Goal: Information Seeking & Learning: Learn about a topic

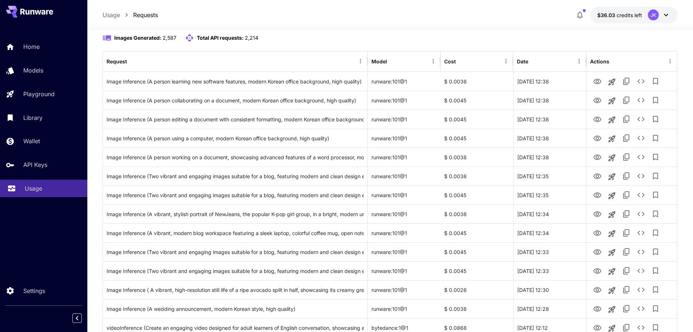
scroll to position [71, 0]
click at [37, 41] on link "Home" at bounding box center [43, 47] width 87 height 18
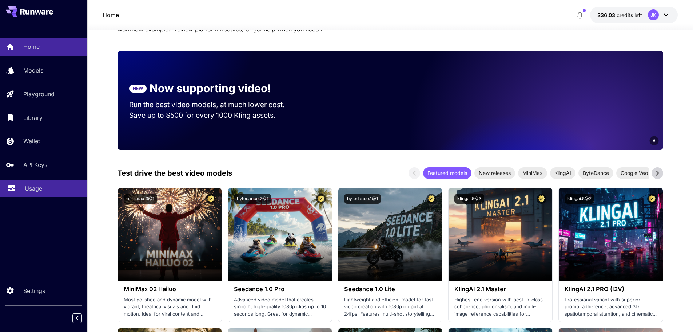
drag, startPoint x: 41, startPoint y: 189, endPoint x: 55, endPoint y: 194, distance: 15.7
click at [41, 188] on p "Usage" at bounding box center [33, 188] width 17 height 9
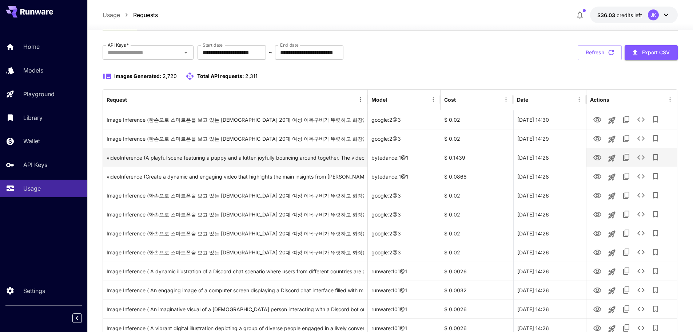
scroll to position [36, 0]
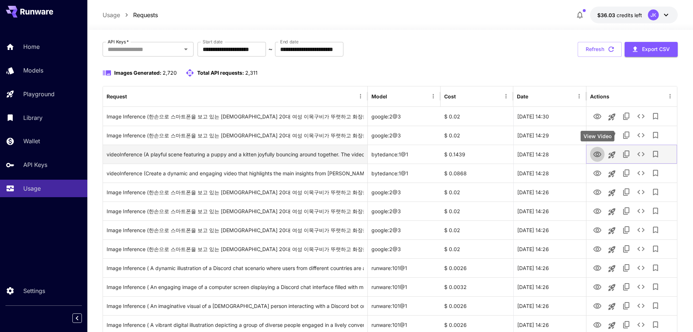
click at [594, 156] on icon "View Video" at bounding box center [597, 154] width 9 height 9
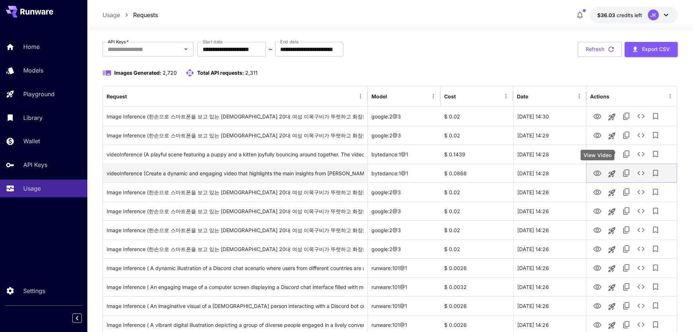
click at [594, 174] on icon "View Video" at bounding box center [597, 173] width 9 height 9
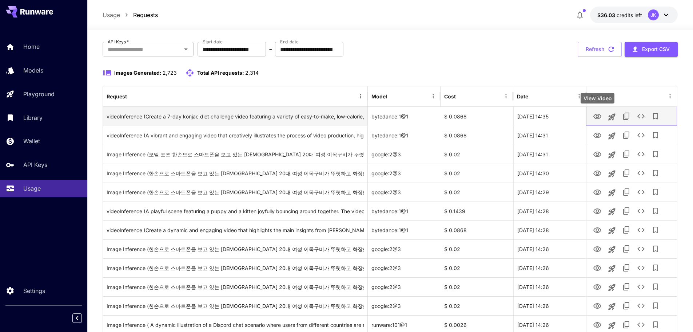
click at [598, 117] on icon "View Video" at bounding box center [598, 116] width 8 height 5
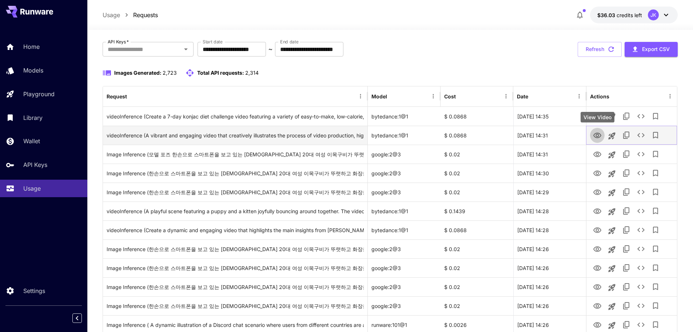
click at [597, 136] on icon "View Video" at bounding box center [598, 134] width 8 height 5
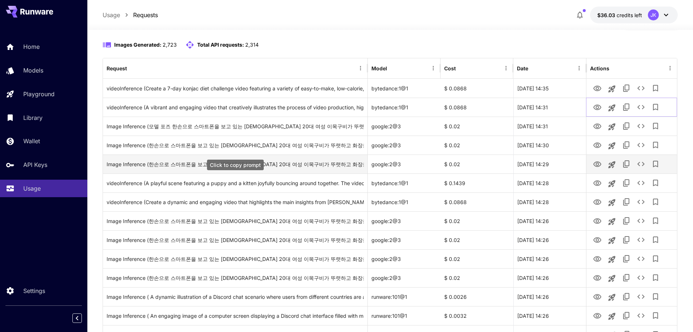
scroll to position [73, 0]
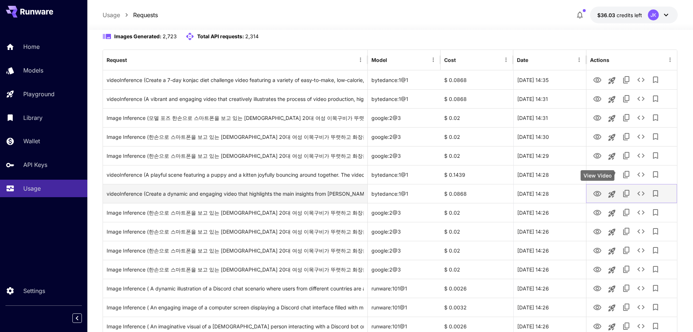
click at [595, 190] on icon "View Video" at bounding box center [597, 193] width 9 height 9
click at [313, 192] on div "videoInference (Create a dynamic and engaging video that highlights the main in…" at bounding box center [235, 193] width 257 height 19
click at [597, 190] on icon "View Video" at bounding box center [597, 193] width 9 height 9
